Goal: Task Accomplishment & Management: Complete application form

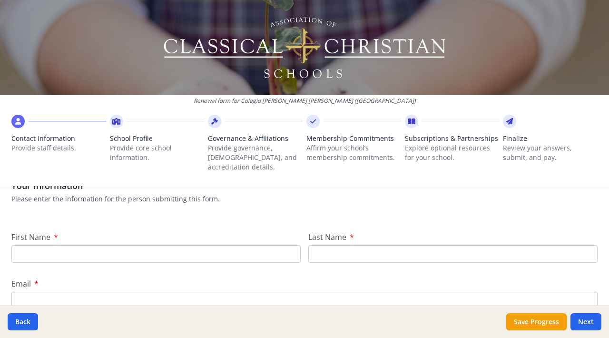
scroll to position [81, 0]
click at [213, 246] on input "First Name" at bounding box center [155, 255] width 289 height 18
type input "[PERSON_NAME]"
type input "[EMAIL_ADDRESS][PERSON_NAME][DOMAIN_NAME]"
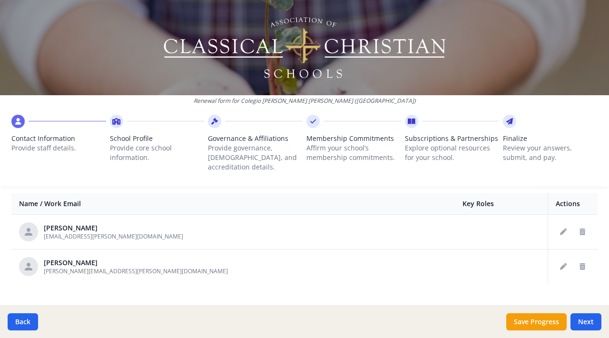
scroll to position [377, 0]
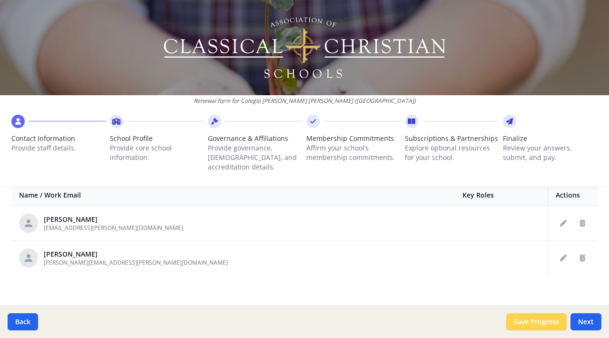
click at [540, 321] on button "Save Progress" at bounding box center [536, 321] width 60 height 17
click at [584, 318] on button "Next" at bounding box center [585, 321] width 31 height 17
type input "(301) 504-4301"
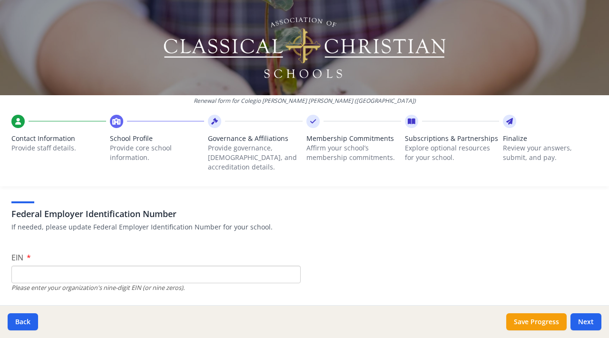
scroll to position [54, 0]
click at [205, 265] on input "EIN" at bounding box center [155, 274] width 289 height 18
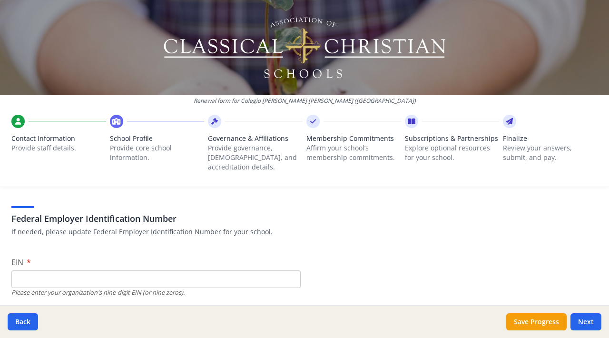
scroll to position [64, 0]
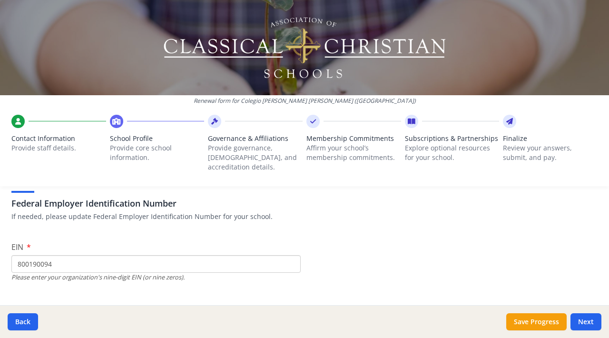
click at [18, 256] on input "800190094" at bounding box center [155, 264] width 289 height 18
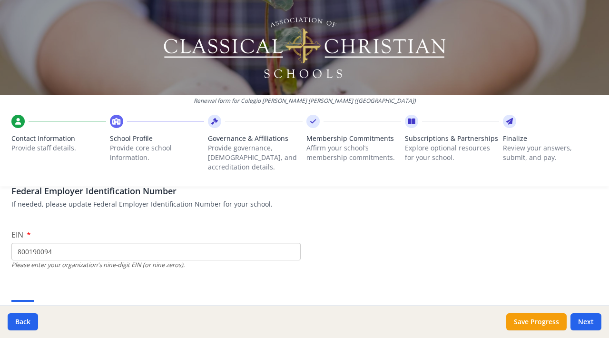
scroll to position [79, 0]
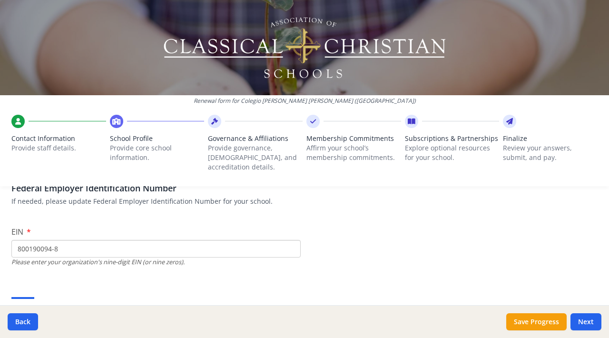
click at [130, 242] on input "800190094-8" at bounding box center [155, 249] width 289 height 18
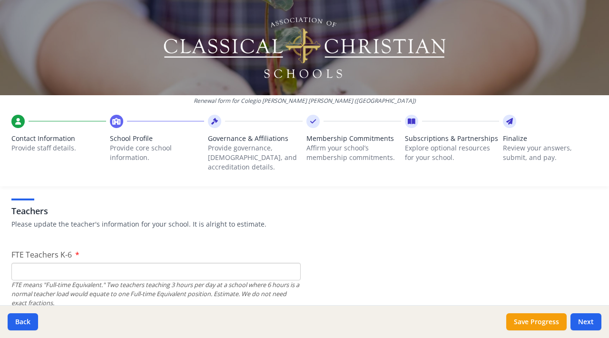
scroll to position [548, 0]
type input "800190094-8"
click at [97, 265] on input "FTE Teachers K-6" at bounding box center [155, 274] width 289 height 18
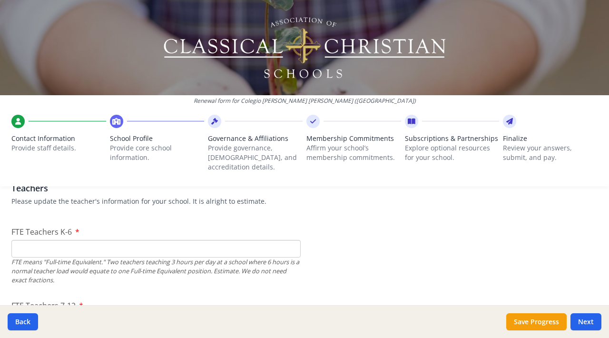
scroll to position [622, 0]
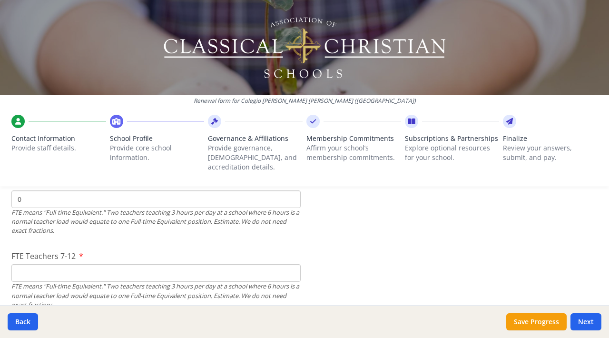
type input "0"
click at [287, 192] on input "0" at bounding box center [155, 199] width 289 height 18
click at [238, 192] on input "0" at bounding box center [155, 199] width 289 height 18
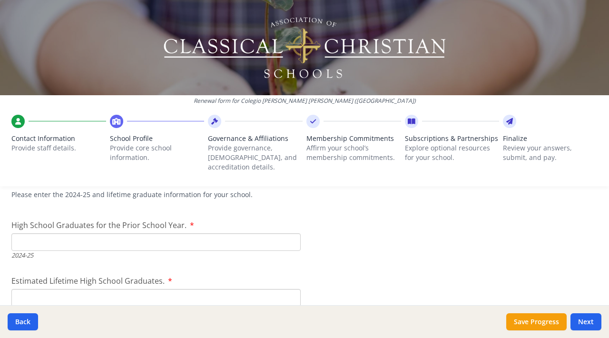
scroll to position [1385, 0]
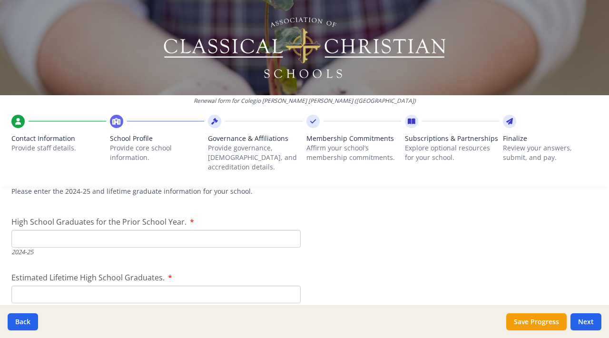
click at [139, 230] on input "High School Graduates for the Prior School Year." at bounding box center [155, 239] width 289 height 18
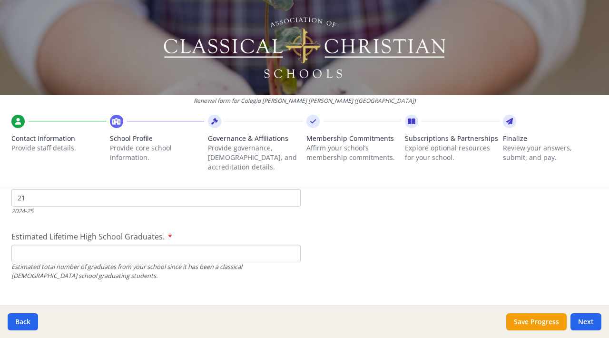
scroll to position [1426, 0]
type input "21"
click at [162, 247] on input "Estimated Lifetime High School Graduates." at bounding box center [155, 253] width 289 height 18
click at [161, 244] on input "Estimated Lifetime High School Graduates." at bounding box center [155, 253] width 289 height 18
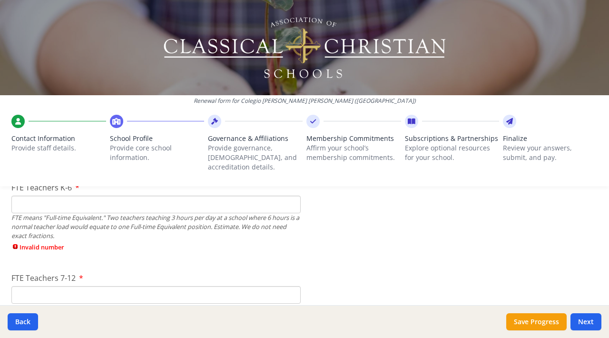
scroll to position [609, 0]
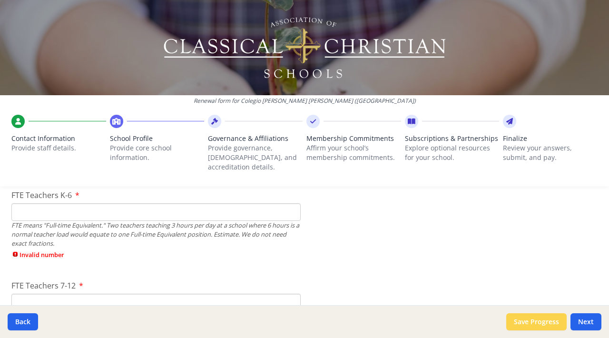
type input "620"
click at [523, 319] on button "Save Progress" at bounding box center [536, 321] width 60 height 17
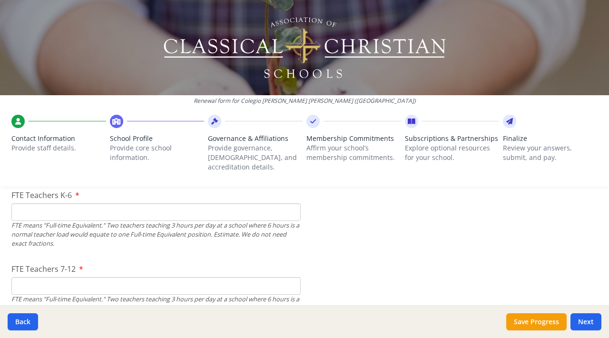
click at [126, 277] on input "FTE Teachers 7-12" at bounding box center [155, 286] width 289 height 18
click at [89, 206] on input "FTE Teachers K-6" at bounding box center [155, 212] width 289 height 18
click at [90, 277] on input "15" at bounding box center [155, 286] width 289 height 18
type input "15"
click at [124, 203] on input "FTE Teachers K-6" at bounding box center [155, 212] width 289 height 18
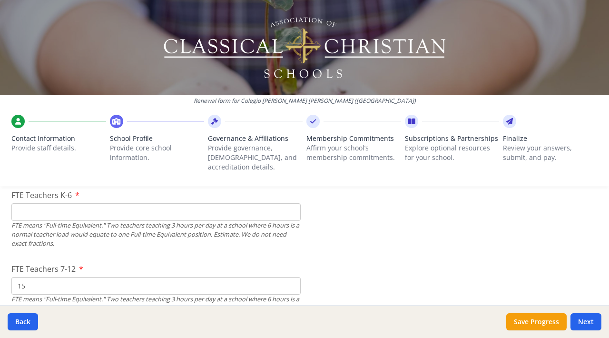
click at [194, 203] on input "FTE Teachers K-6" at bounding box center [155, 212] width 289 height 18
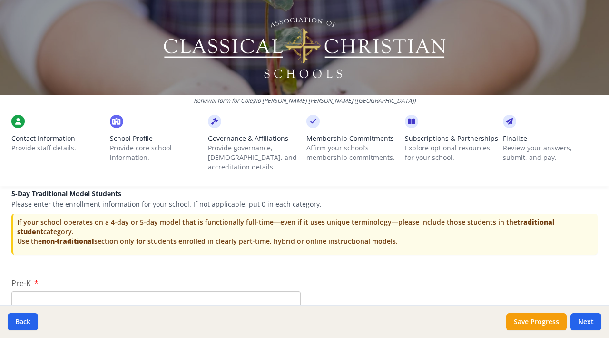
scroll to position [1913, 0]
type input "40"
click at [535, 319] on button "Save Progress" at bounding box center [536, 321] width 60 height 17
